Goal: Task Accomplishment & Management: Use online tool/utility

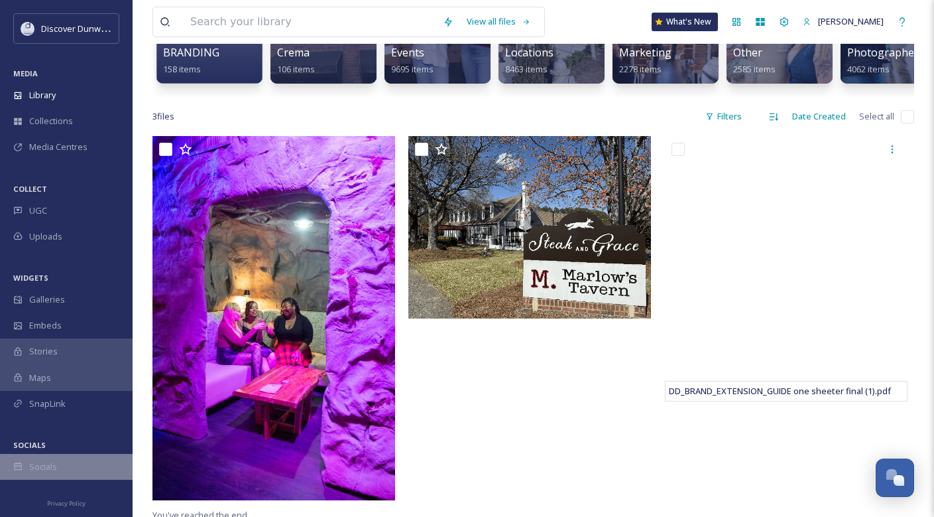
scroll to position [190, 0]
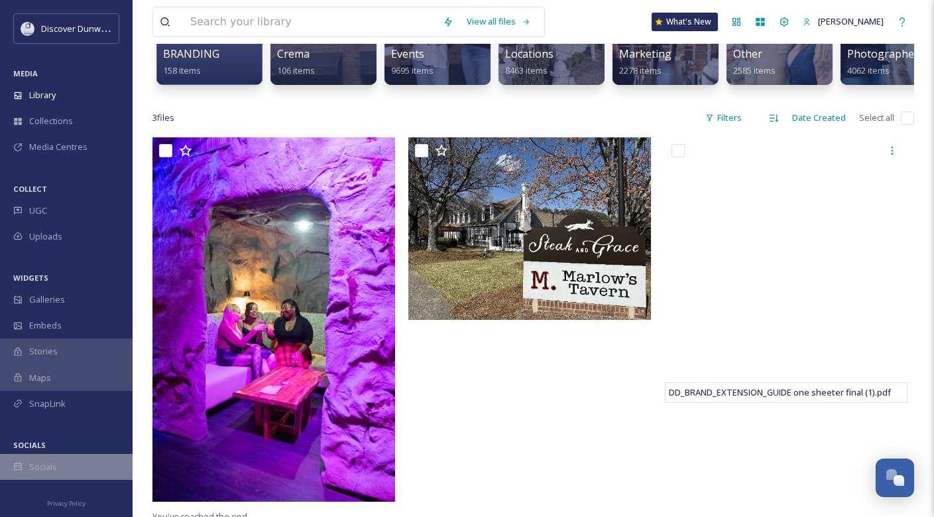
click at [54, 468] on span "Socials" at bounding box center [43, 466] width 28 height 13
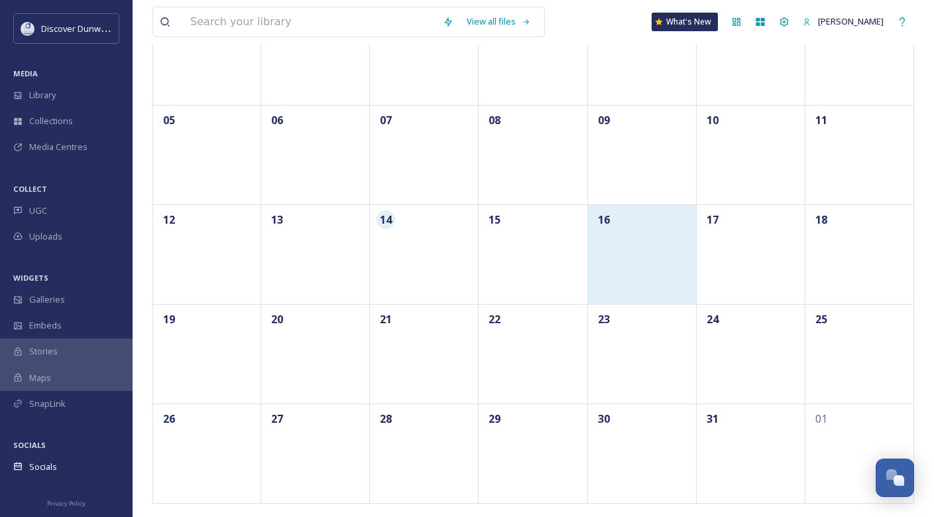
scroll to position [170, 0]
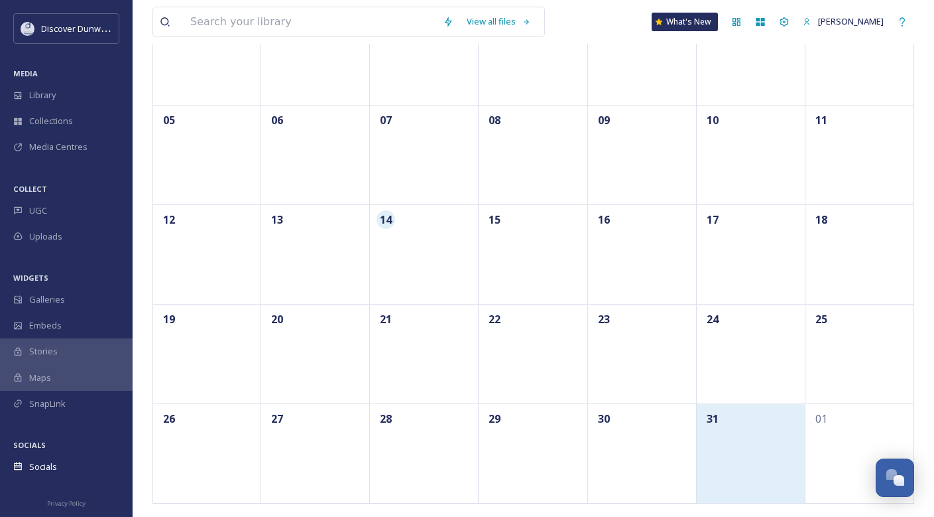
click at [771, 449] on div "31" at bounding box center [751, 452] width 109 height 99
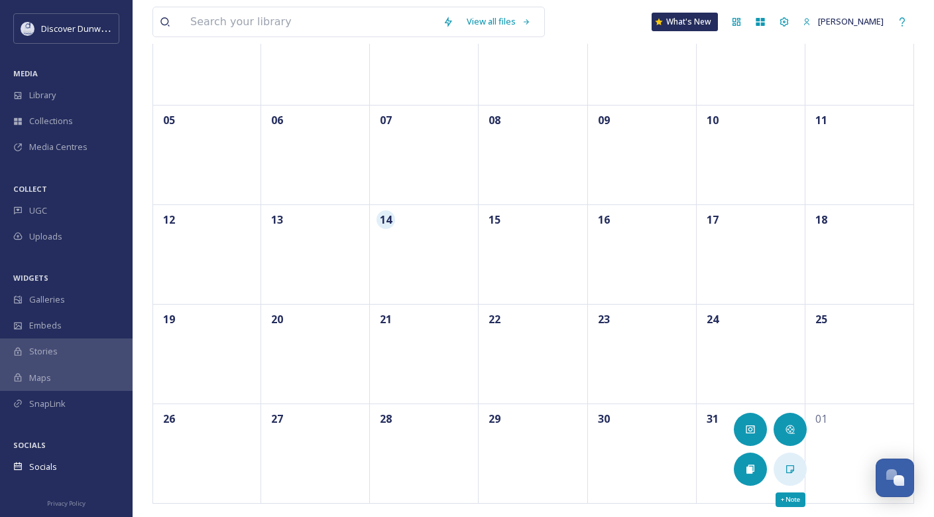
click at [789, 478] on div "+ Note" at bounding box center [790, 468] width 33 height 33
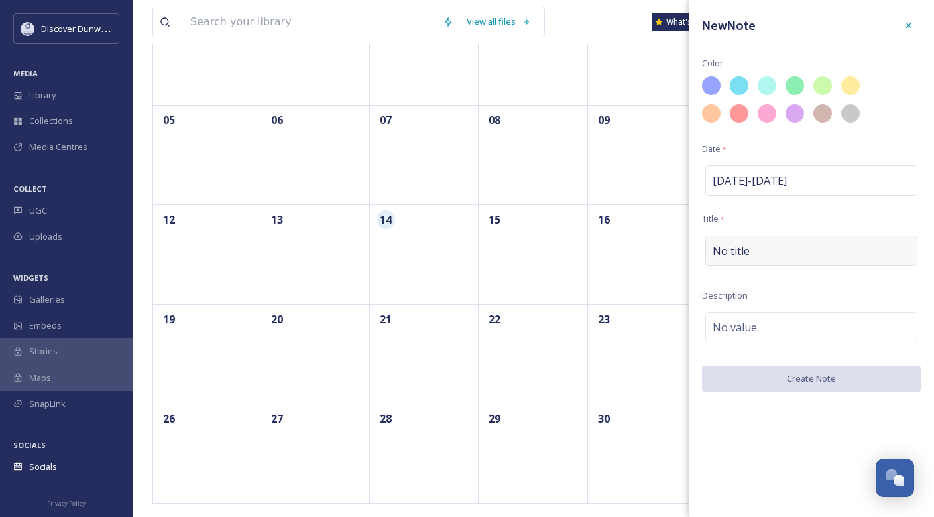
click at [773, 243] on div "No title" at bounding box center [812, 250] width 212 height 31
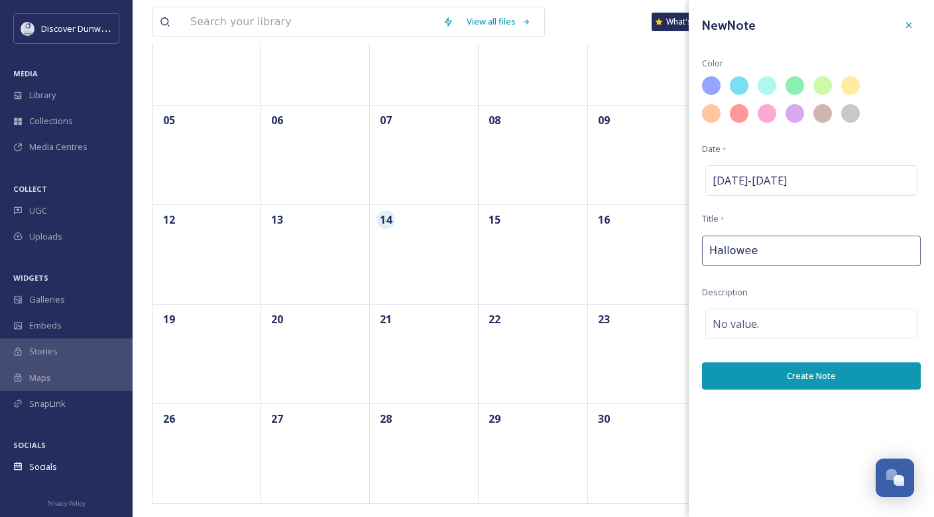
type input "[DATE]"
click at [743, 449] on div "New Note Color Date * [DATE] - [DATE] Title * [DATE] Description No value. Crea…" at bounding box center [811, 258] width 245 height 517
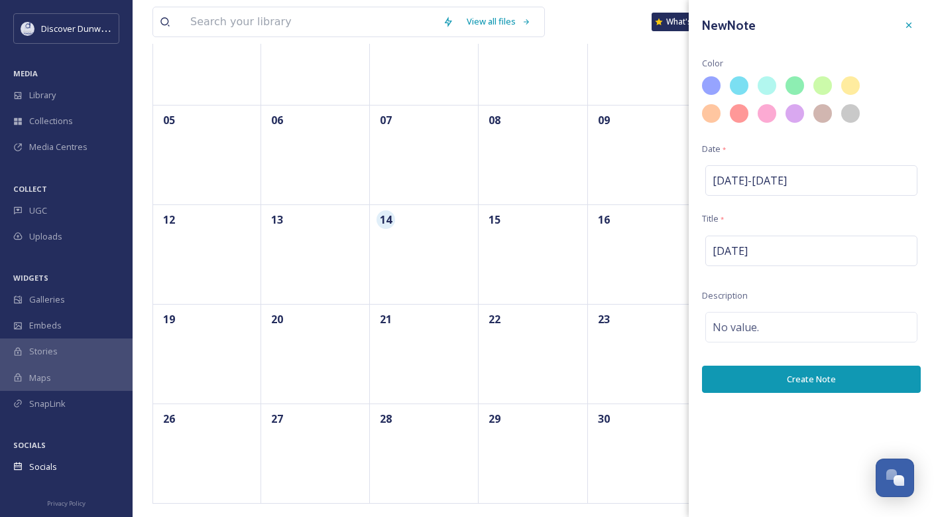
click at [783, 375] on button "Create Note" at bounding box center [811, 378] width 219 height 27
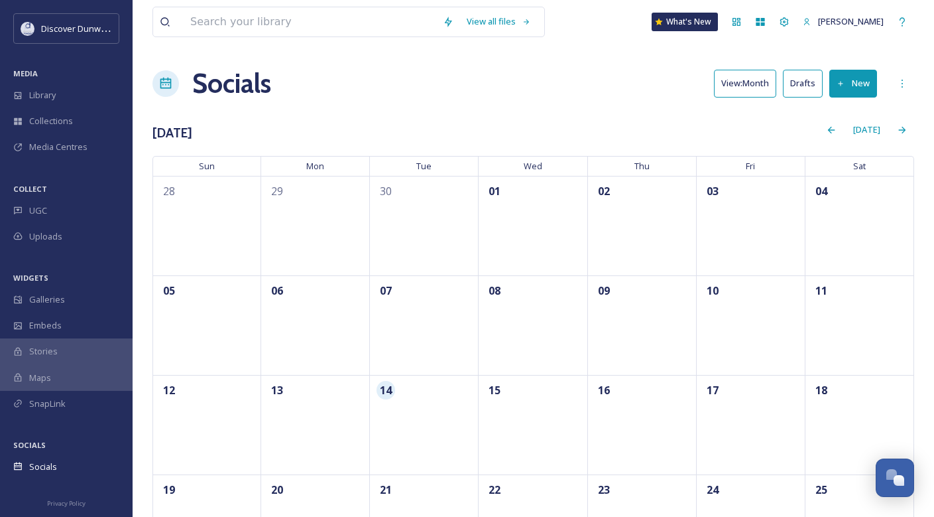
scroll to position [0, 0]
click at [909, 128] on div "Next" at bounding box center [903, 130] width 24 height 24
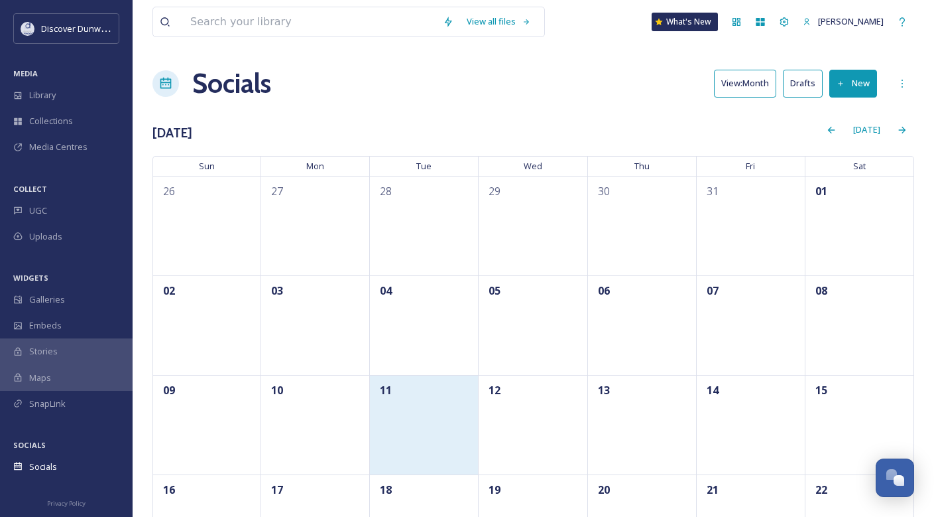
click at [422, 442] on div "11" at bounding box center [424, 424] width 109 height 99
click at [420, 411] on div "11" at bounding box center [424, 424] width 109 height 99
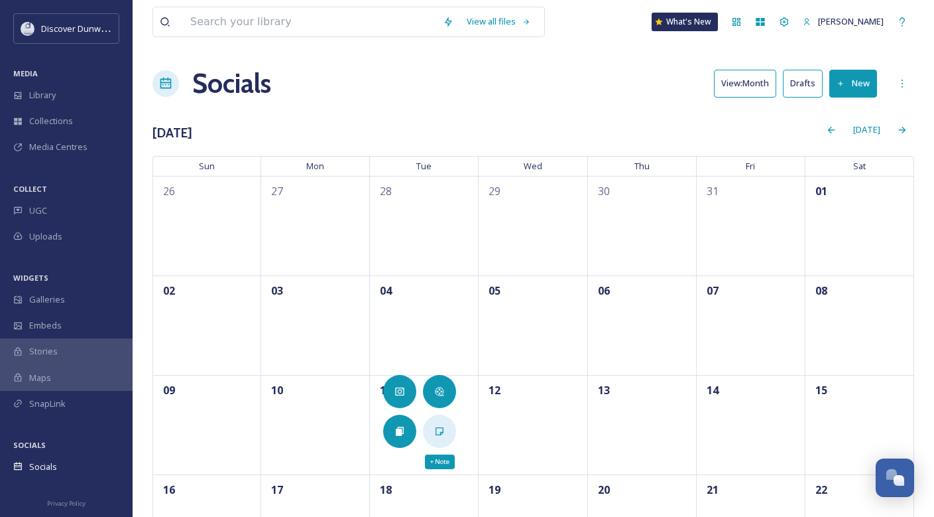
click at [438, 434] on icon at bounding box center [439, 431] width 11 height 11
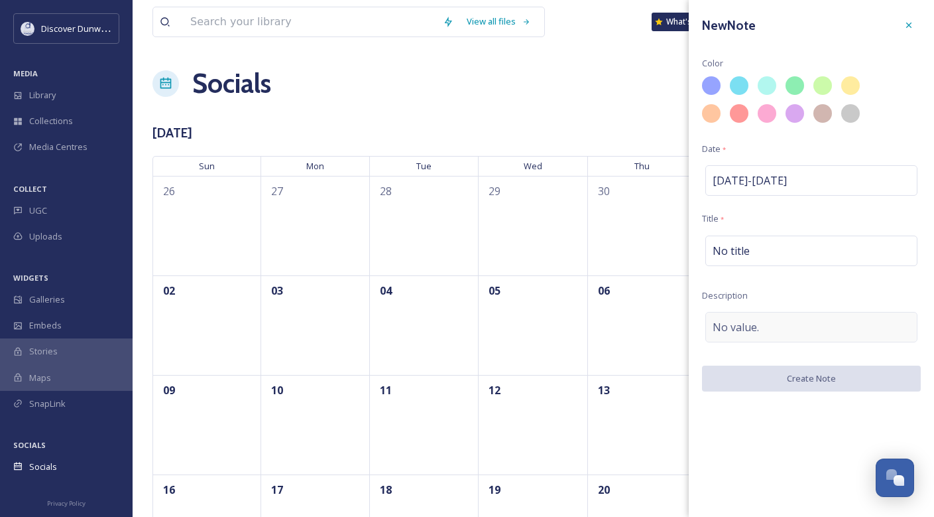
click at [734, 334] on span "No value." at bounding box center [736, 327] width 46 height 16
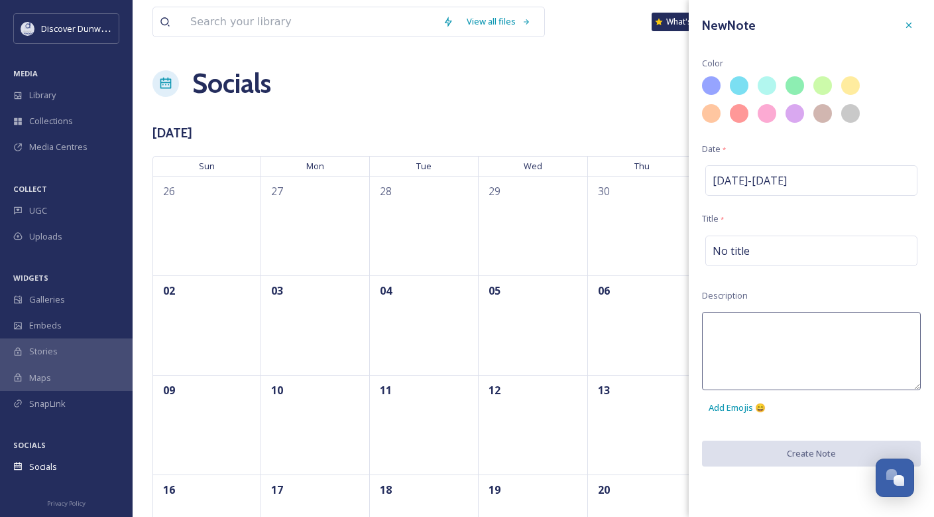
click at [734, 334] on textarea at bounding box center [811, 351] width 219 height 78
type textarea "[DATE]"
click at [795, 257] on div "No title" at bounding box center [812, 250] width 212 height 31
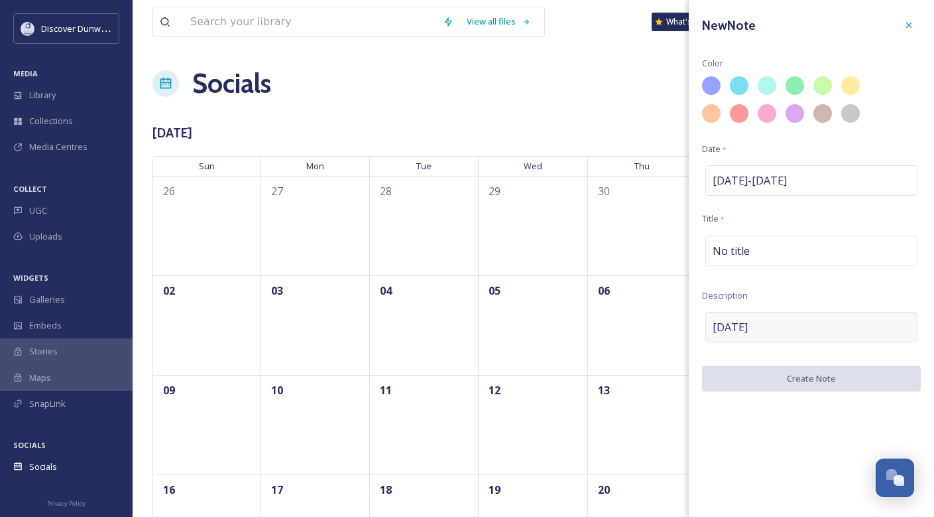
drag, startPoint x: 790, startPoint y: 318, endPoint x: 777, endPoint y: 318, distance: 13.3
click at [777, 318] on div "[DATE]" at bounding box center [812, 327] width 212 height 31
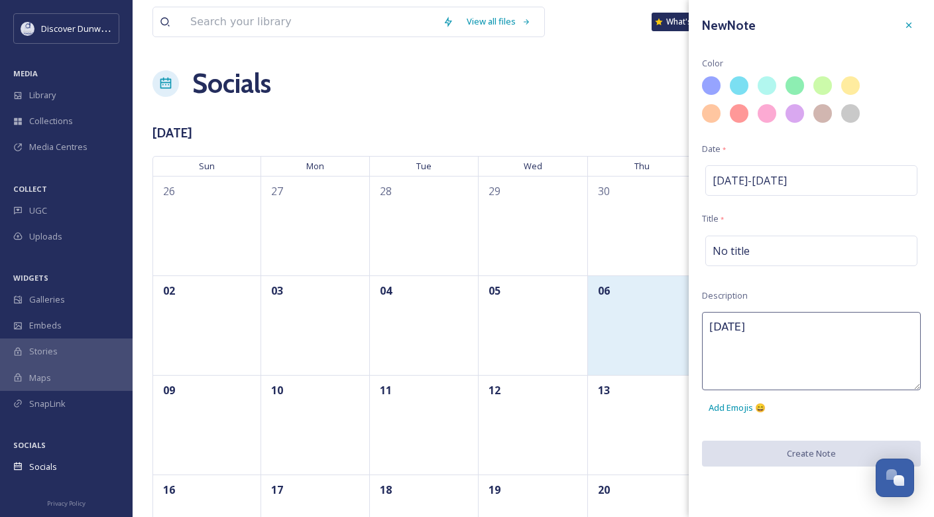
drag, startPoint x: 784, startPoint y: 329, endPoint x: 681, endPoint y: 326, distance: 102.8
click at [680, 326] on div "View all files What's [GEOGRAPHIC_DATA][PERSON_NAME] Socials View: Month Drafts…" at bounding box center [534, 393] width 802 height 786
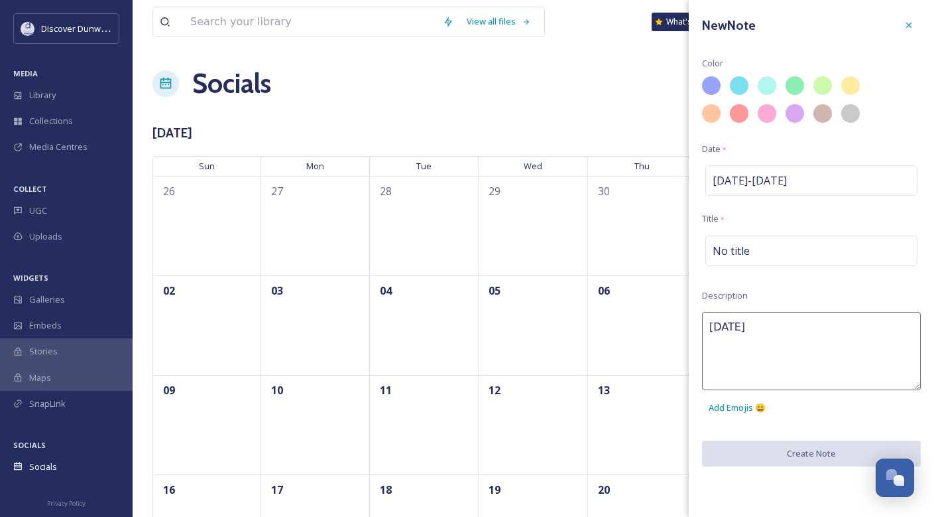
click at [819, 231] on div "New Note Color Date * [DATE] - [DATE] Title * No title Description [DATE] Add E…" at bounding box center [811, 239] width 245 height 479
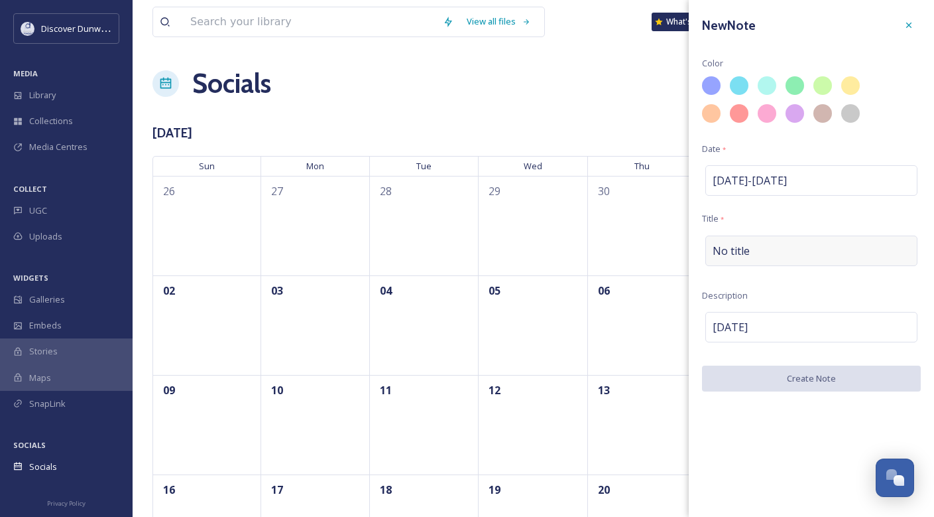
click at [802, 244] on div "No title" at bounding box center [812, 250] width 212 height 31
type input "[DATE]"
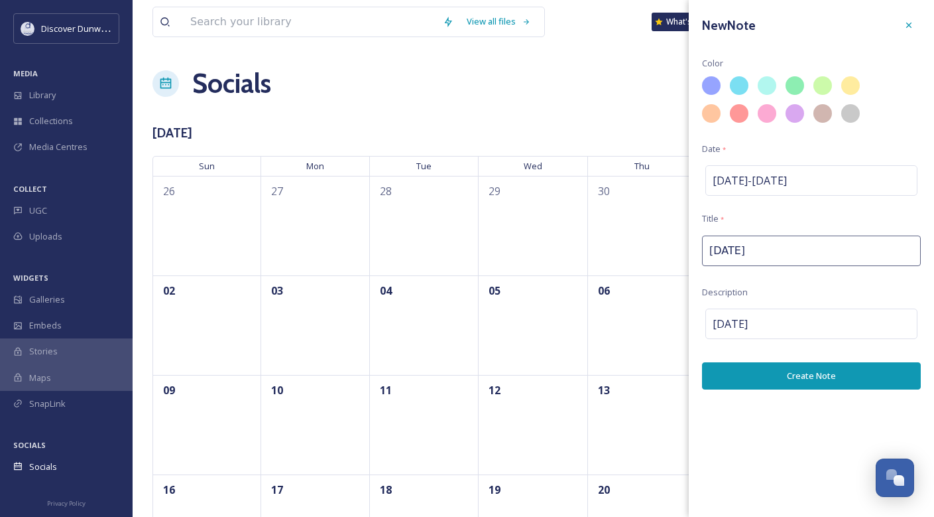
click at [817, 379] on button "Create Note" at bounding box center [811, 375] width 219 height 27
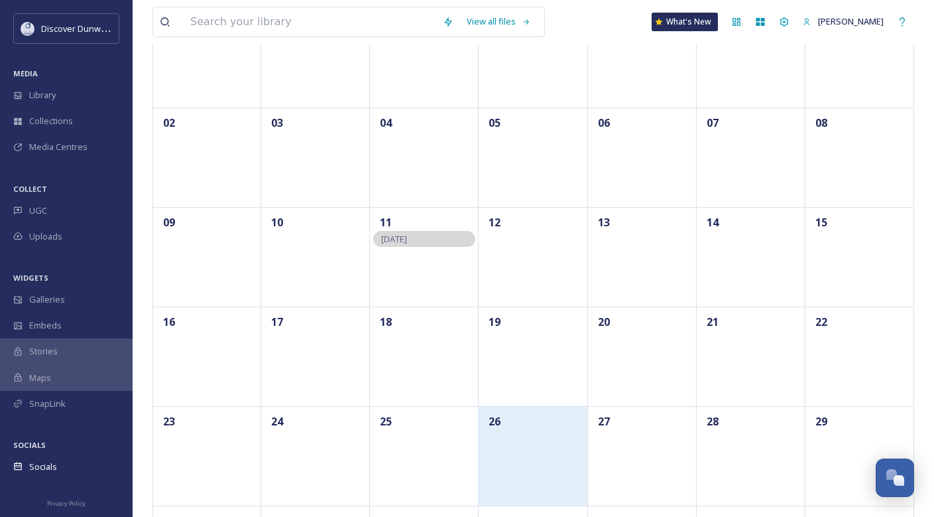
scroll to position [219, 0]
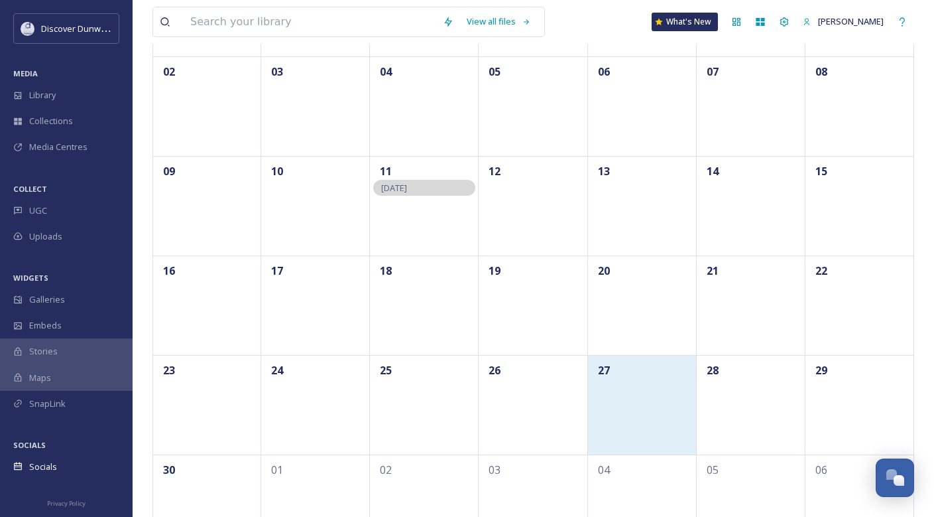
click at [638, 412] on div "27" at bounding box center [642, 404] width 109 height 99
click at [599, 395] on div "27" at bounding box center [642, 404] width 109 height 99
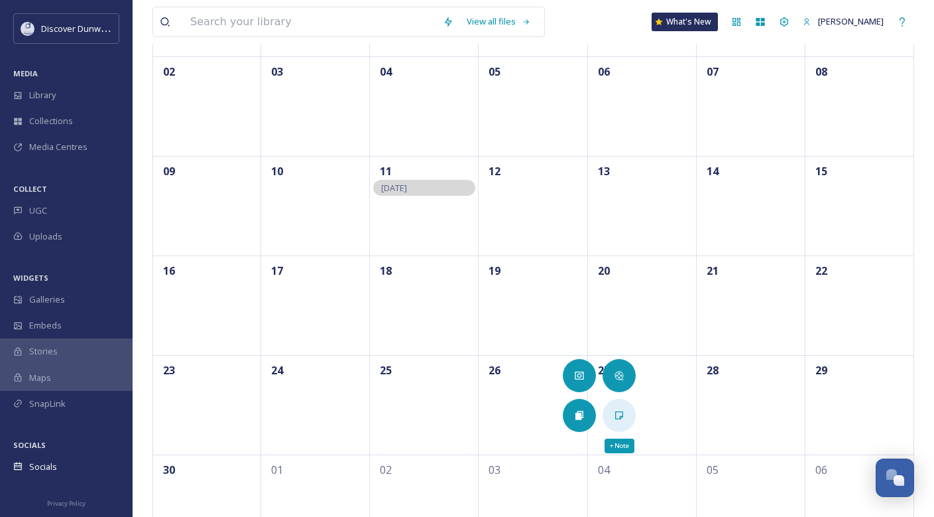
click at [620, 411] on icon at bounding box center [619, 415] width 8 height 8
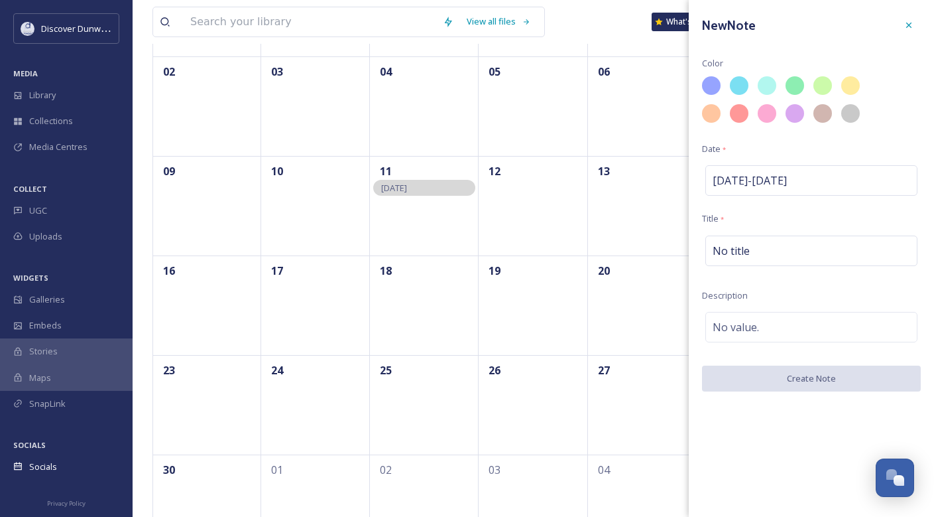
click at [770, 202] on div "New Note Color Date * [DATE] - [DATE] Title * No title Description No value. Cr…" at bounding box center [811, 202] width 245 height 405
click at [768, 234] on div "New Note Color Date * [DATE] - [DATE] Title * No title Description No value. Cr…" at bounding box center [811, 202] width 245 height 405
click at [768, 247] on div "No title" at bounding box center [812, 250] width 212 height 31
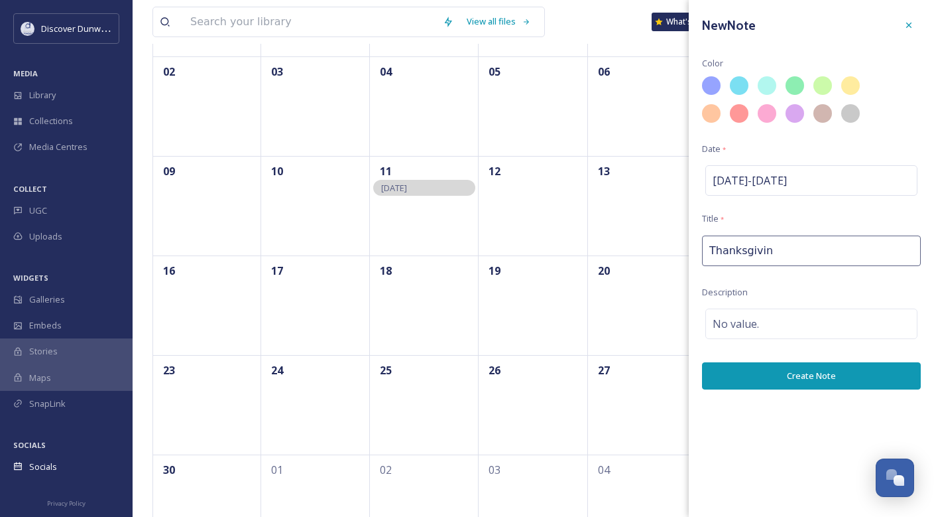
type input "[DATE]"
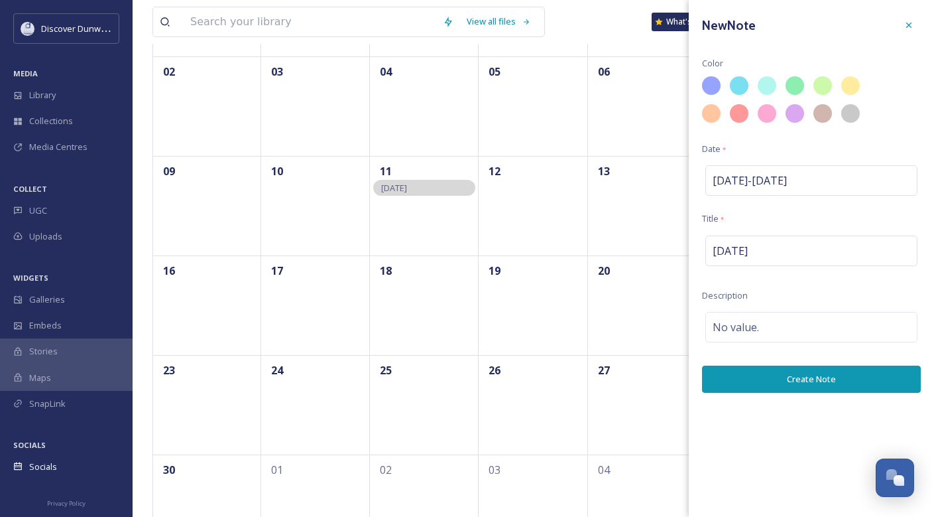
click at [803, 380] on button "Create Note" at bounding box center [811, 378] width 219 height 27
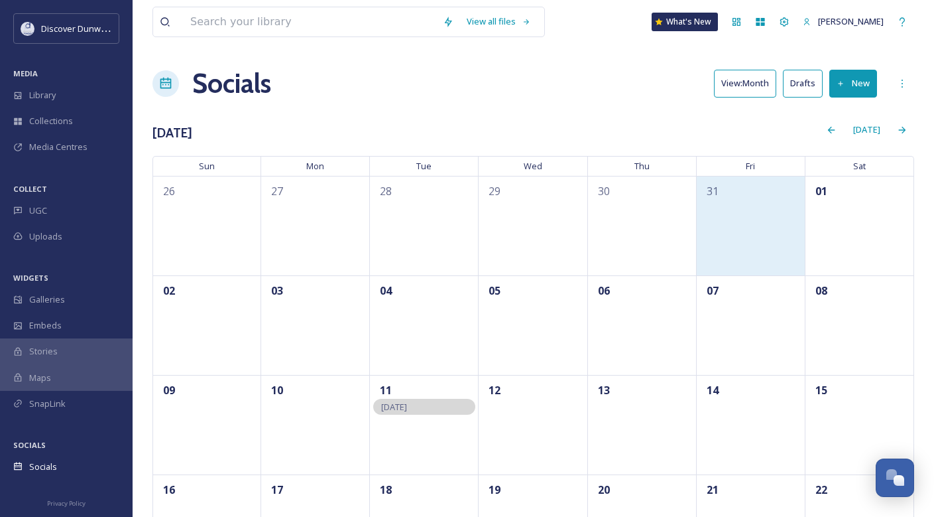
scroll to position [0, 0]
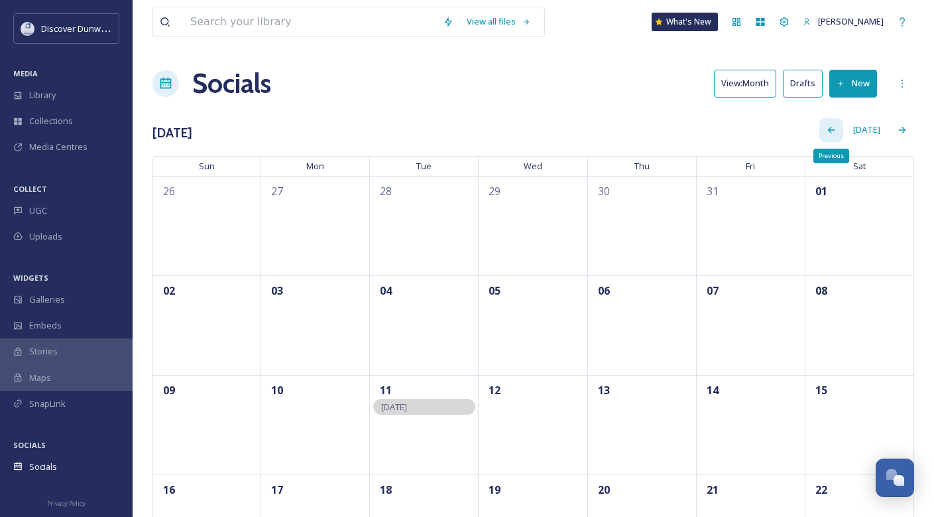
click at [832, 135] on div "Previous" at bounding box center [832, 130] width 24 height 24
click at [906, 137] on div "Next" at bounding box center [903, 130] width 24 height 24
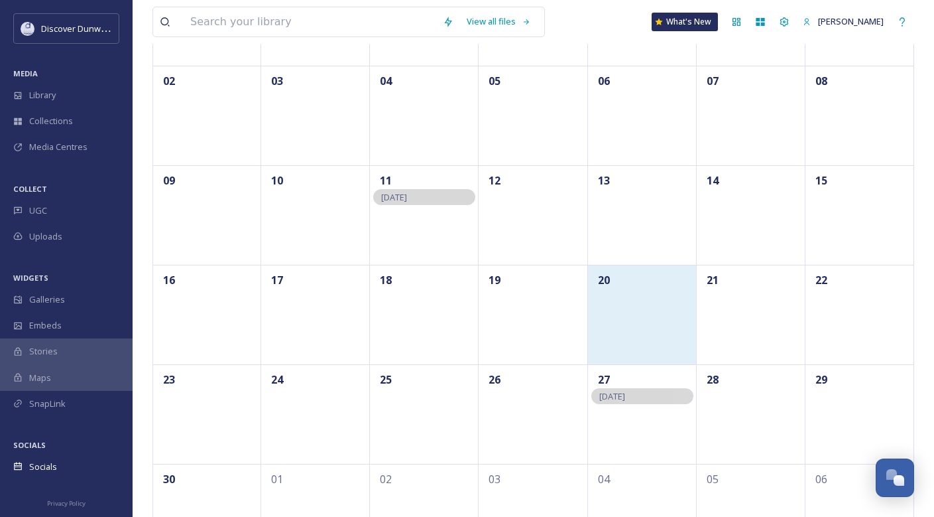
scroll to position [210, 0]
